Goal: Navigation & Orientation: Find specific page/section

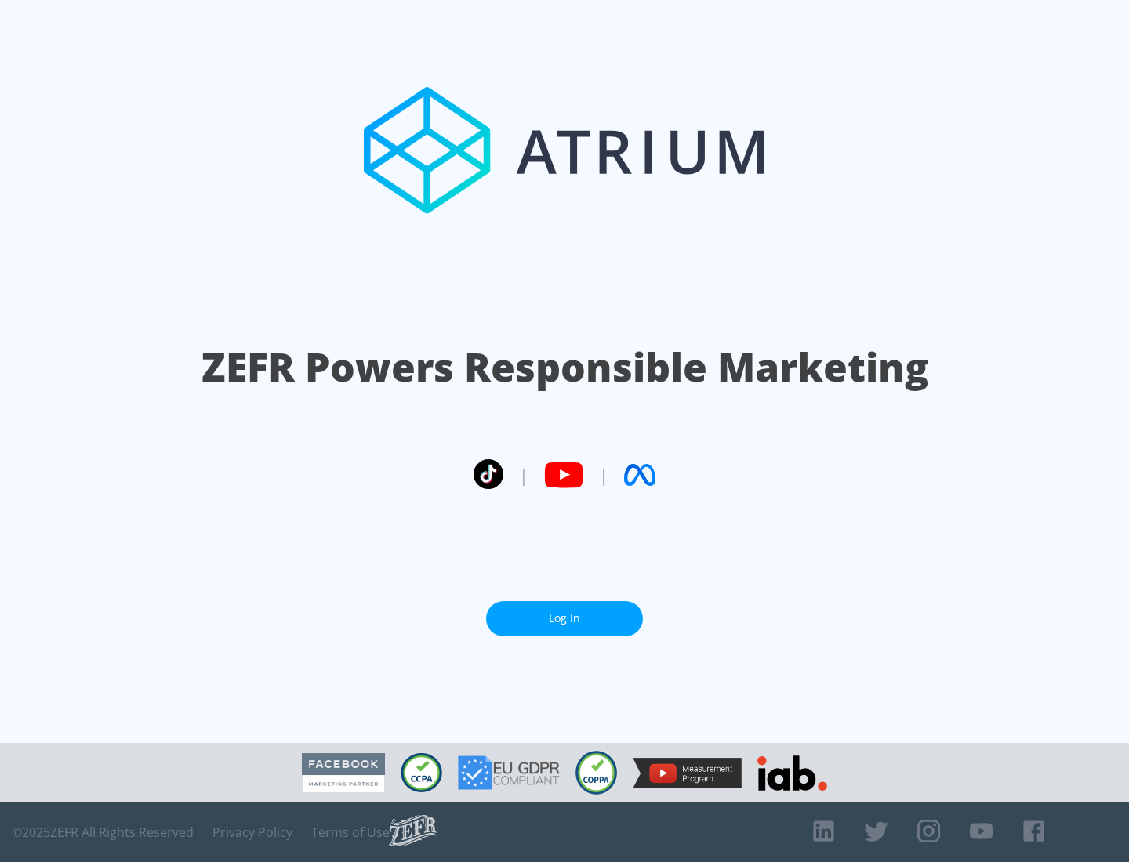
click at [565, 619] on link "Log In" at bounding box center [564, 618] width 157 height 35
